Goal: Task Accomplishment & Management: Use online tool/utility

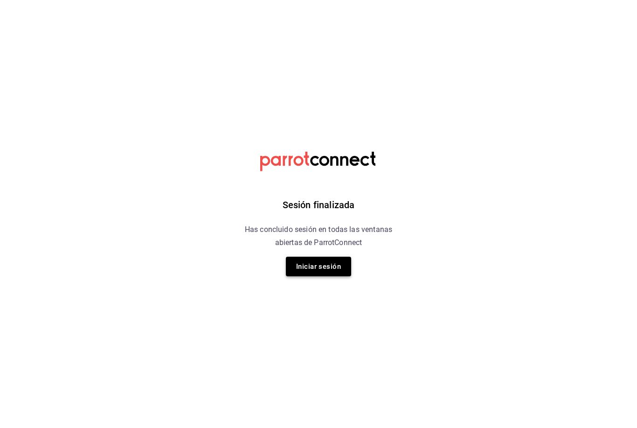
click at [321, 264] on button "Iniciar sesión" at bounding box center [318, 267] width 65 height 20
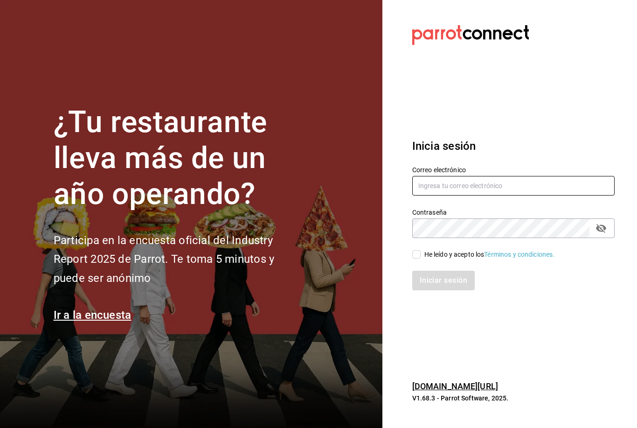
click at [481, 195] on input "text" at bounding box center [513, 186] width 202 height 20
type input "Web@hotelespuntomx.com"
click at [419, 258] on input "He leído y acepto los Términos y condiciones." at bounding box center [416, 254] width 8 height 8
checkbox input "true"
click at [441, 290] on button "Iniciar sesión" at bounding box center [443, 281] width 63 height 20
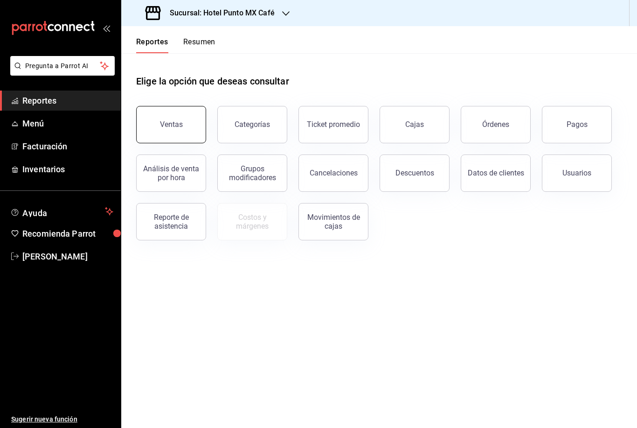
click at [171, 118] on button "Ventas" at bounding box center [171, 124] width 70 height 37
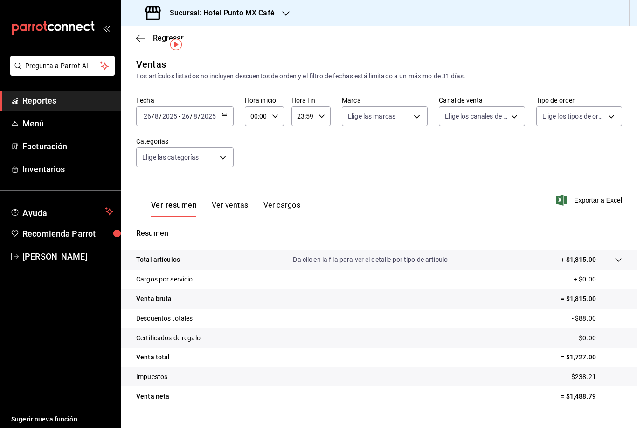
scroll to position [20, 0]
click at [520, 1] on div "Sucursal: Hotel Punto MX Café" at bounding box center [379, 13] width 516 height 26
click at [261, 13] on h3 "Sucursal: Hotel Punto MX Café" at bounding box center [218, 12] width 112 height 11
click at [153, 60] on span "Hotel Punto Mx" at bounding box center [152, 61] width 46 height 10
